Goal: Information Seeking & Learning: Learn about a topic

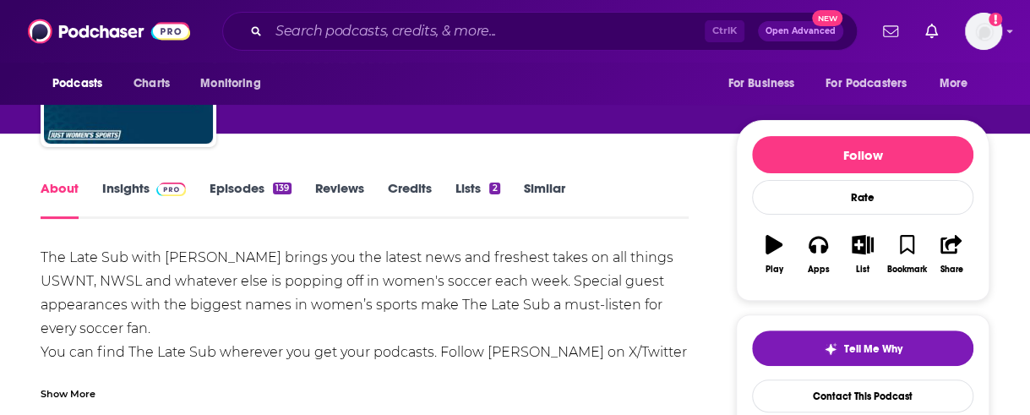
scroll to position [144, 0]
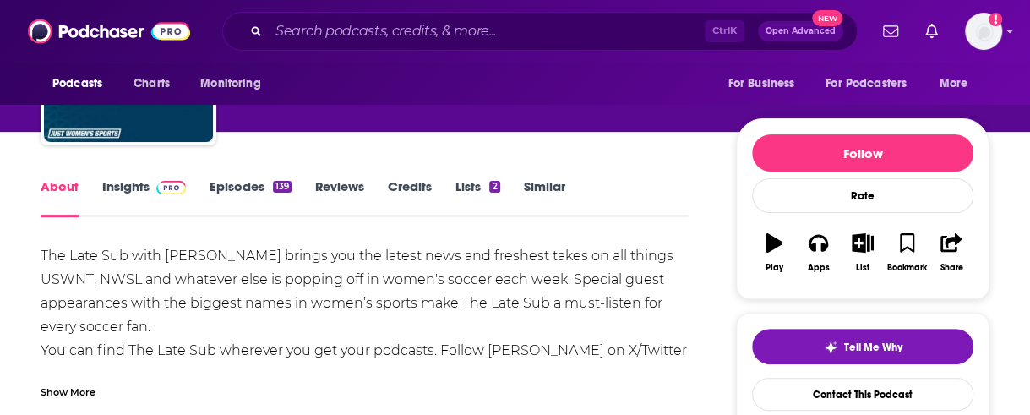
click at [120, 182] on link "Insights" at bounding box center [144, 197] width 84 height 39
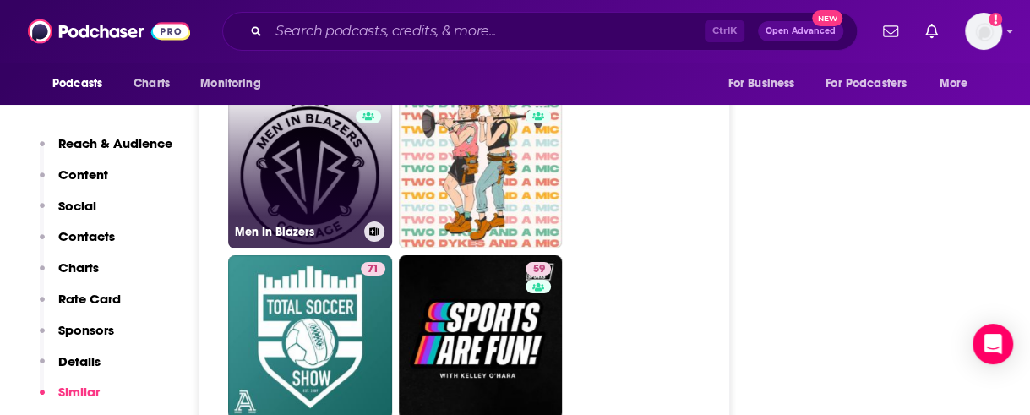
scroll to position [3030, 0]
